Goal: Transaction & Acquisition: Purchase product/service

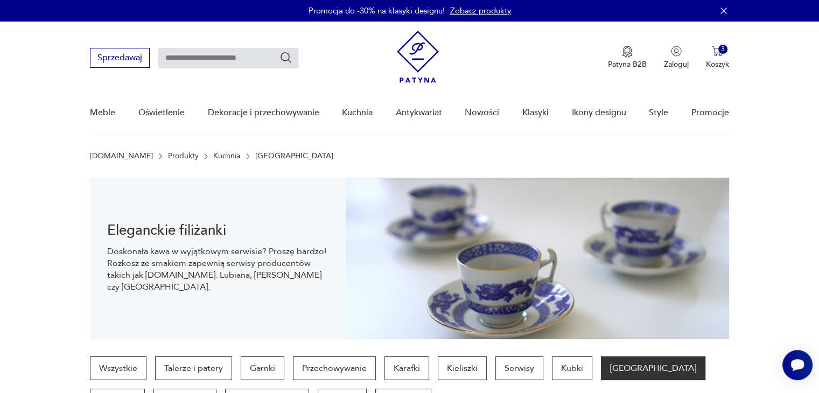
scroll to position [86, 0]
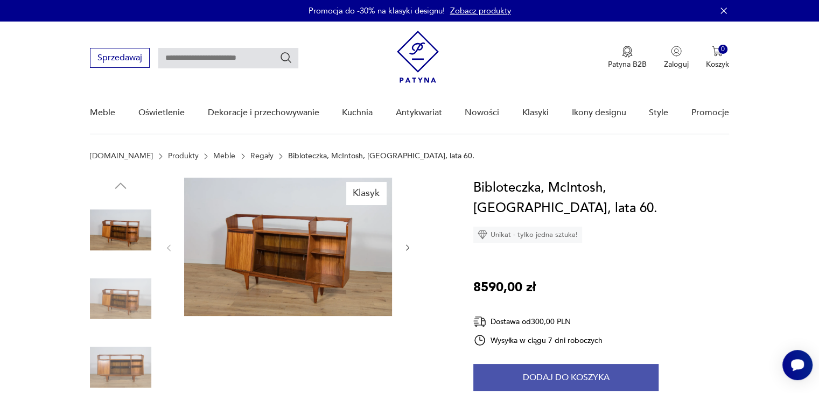
click at [554, 384] on button "Dodaj do koszyka" at bounding box center [566, 377] width 185 height 27
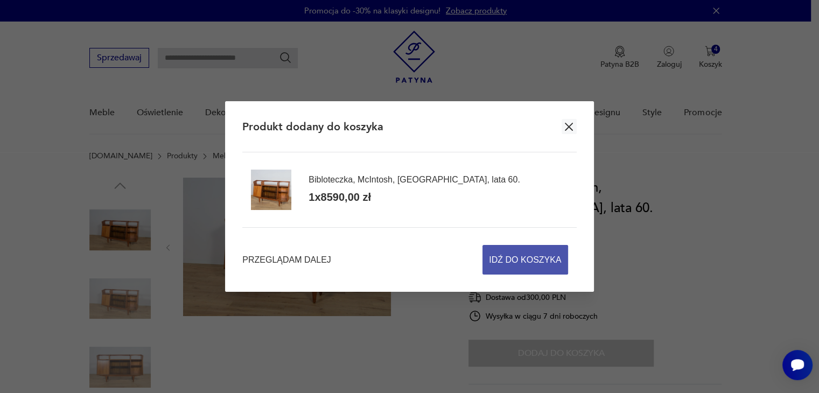
click at [520, 258] on span "Idź do koszyka" at bounding box center [525, 260] width 72 height 29
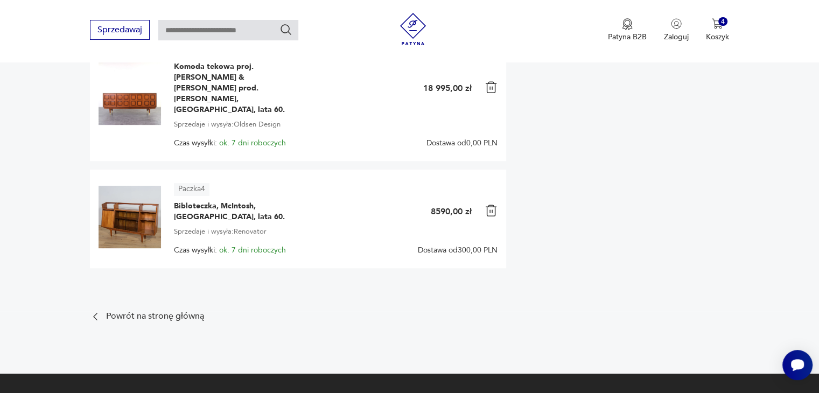
scroll to position [495, 0]
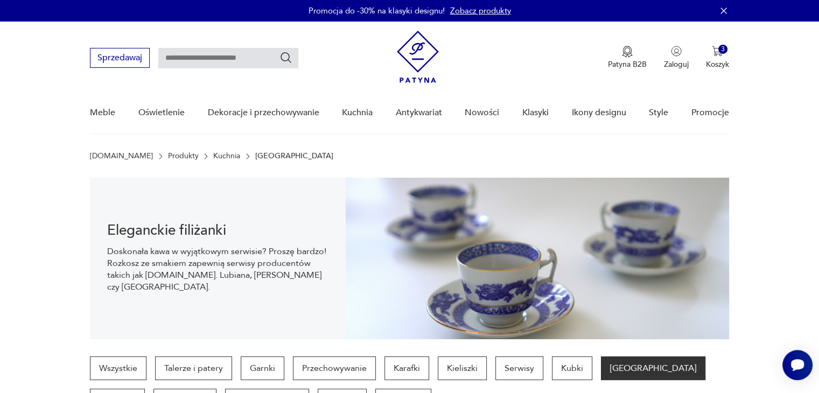
scroll to position [86, 0]
